Goal: Obtain resource: Obtain resource

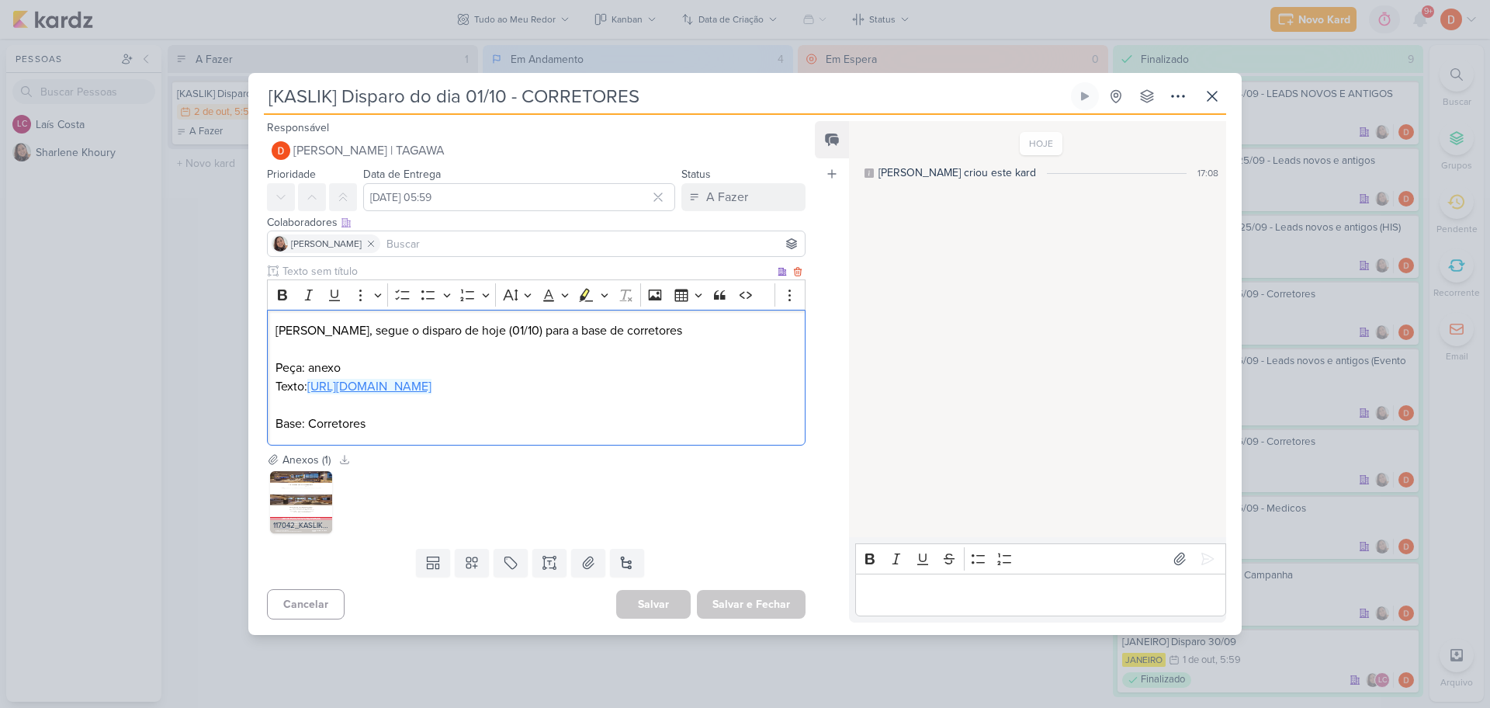
drag, startPoint x: 620, startPoint y: 393, endPoint x: 312, endPoint y: 379, distance: 308.3
click at [312, 379] on p "Texto: https://docs.google.com/document/d/1-0-7cDnxCPEJOvbXa2Guats8F3P7vJK3DtgP…" at bounding box center [535, 386] width 521 height 19
copy link "https://docs.google.com/document/d/1-0-7cDnxCPEJOvbXa2Guats8F3P7vJK3DtgPIgVn_JQ…"
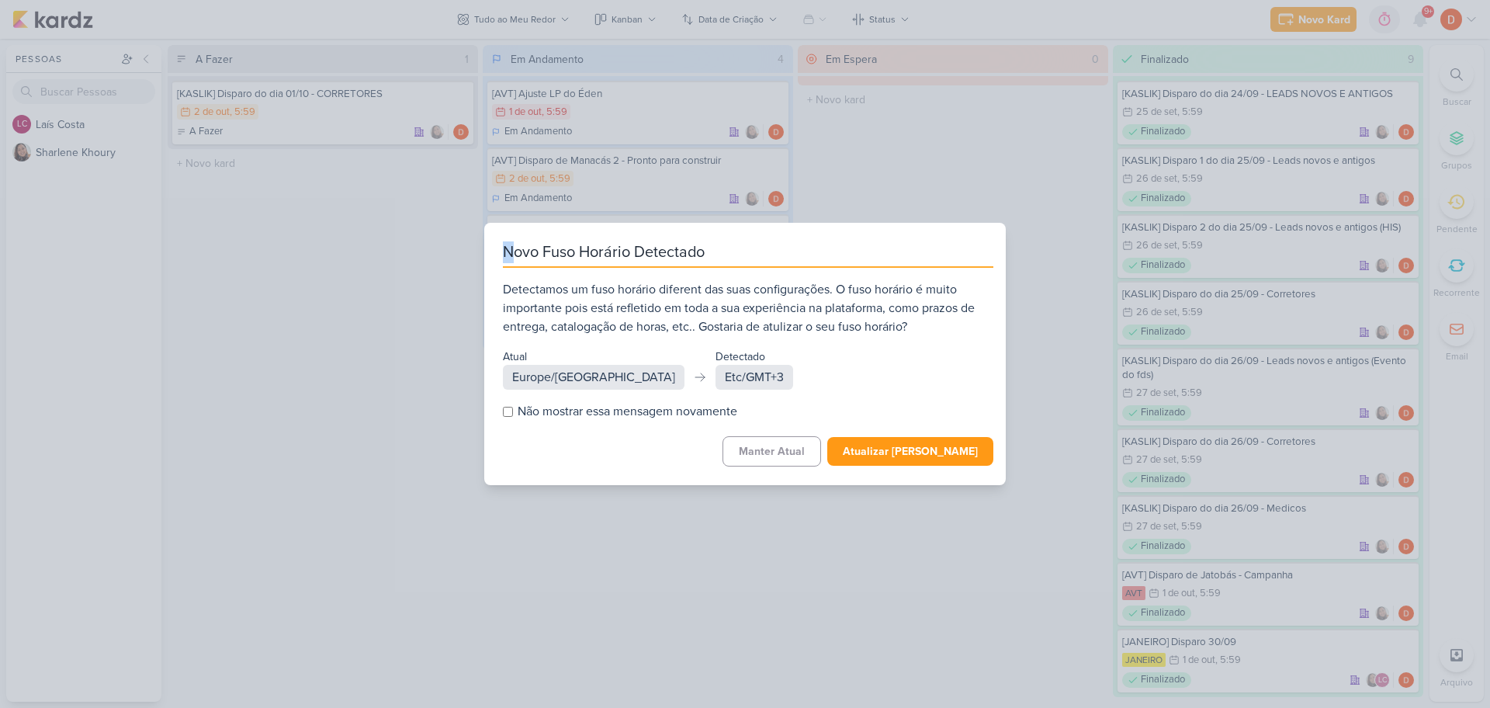
click at [514, 103] on div "Novo Fuso Horário Detectado Detectamos um fuso horário diferent das suas config…" at bounding box center [745, 354] width 1490 height 708
